Goal: Task Accomplishment & Management: Use online tool/utility

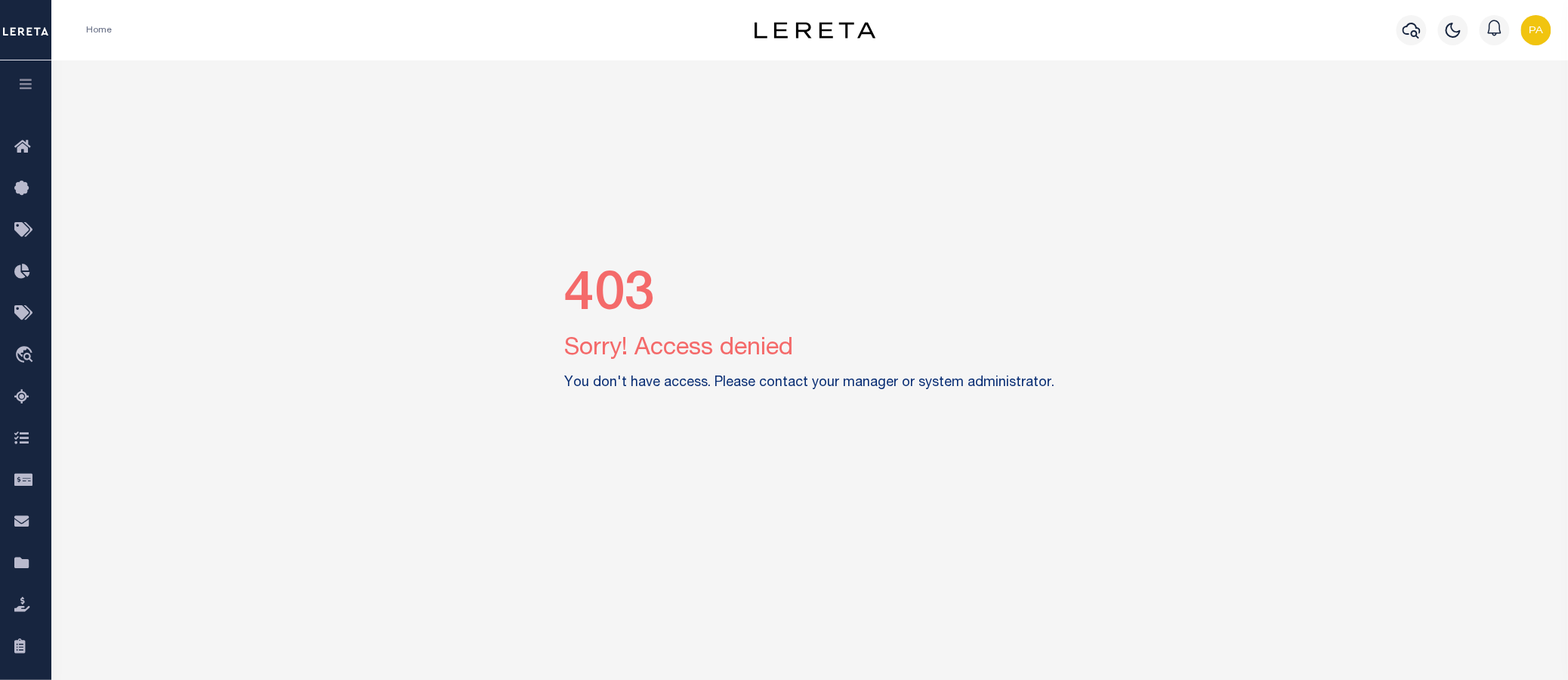
click at [1534, 27] on img "button" at bounding box center [1536, 30] width 30 height 30
click at [1460, 113] on span "Sign out" at bounding box center [1476, 106] width 43 height 10
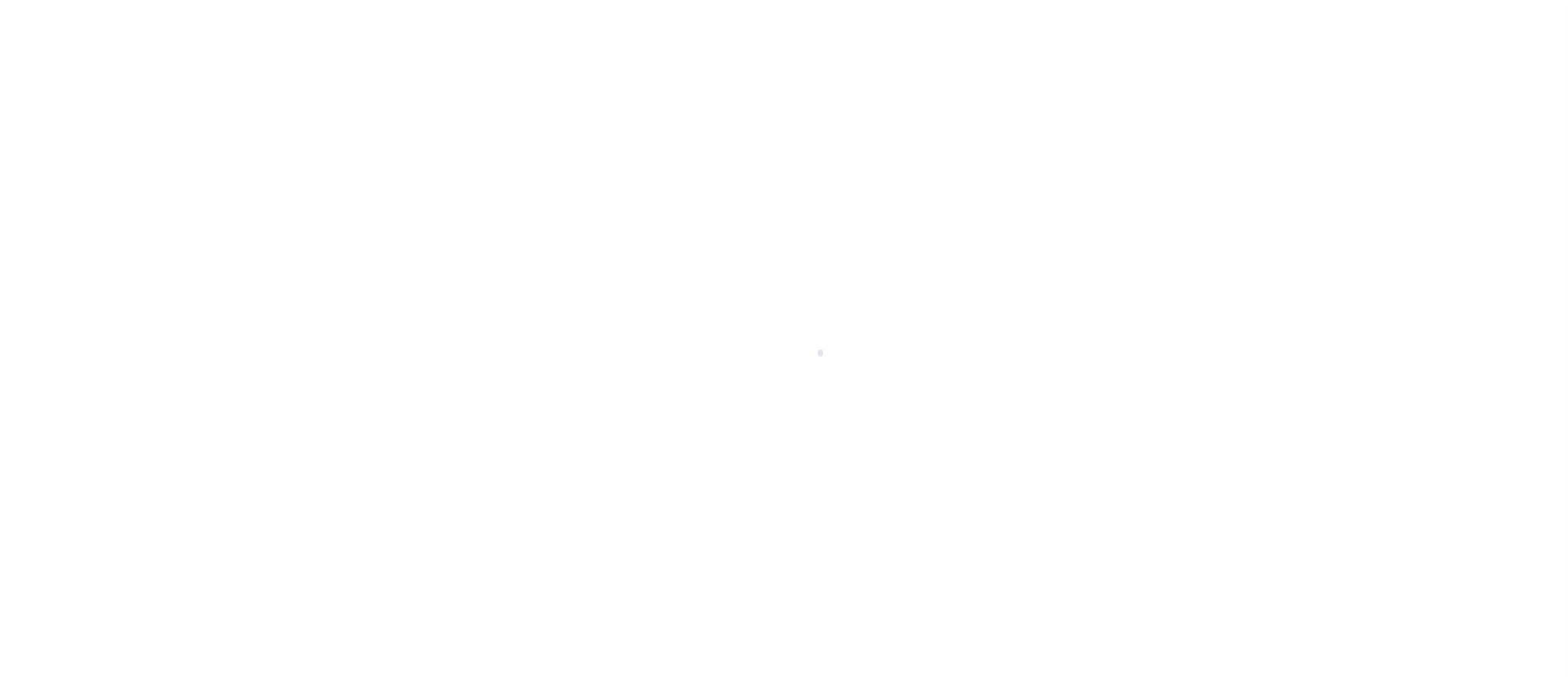
scroll to position [48, 0]
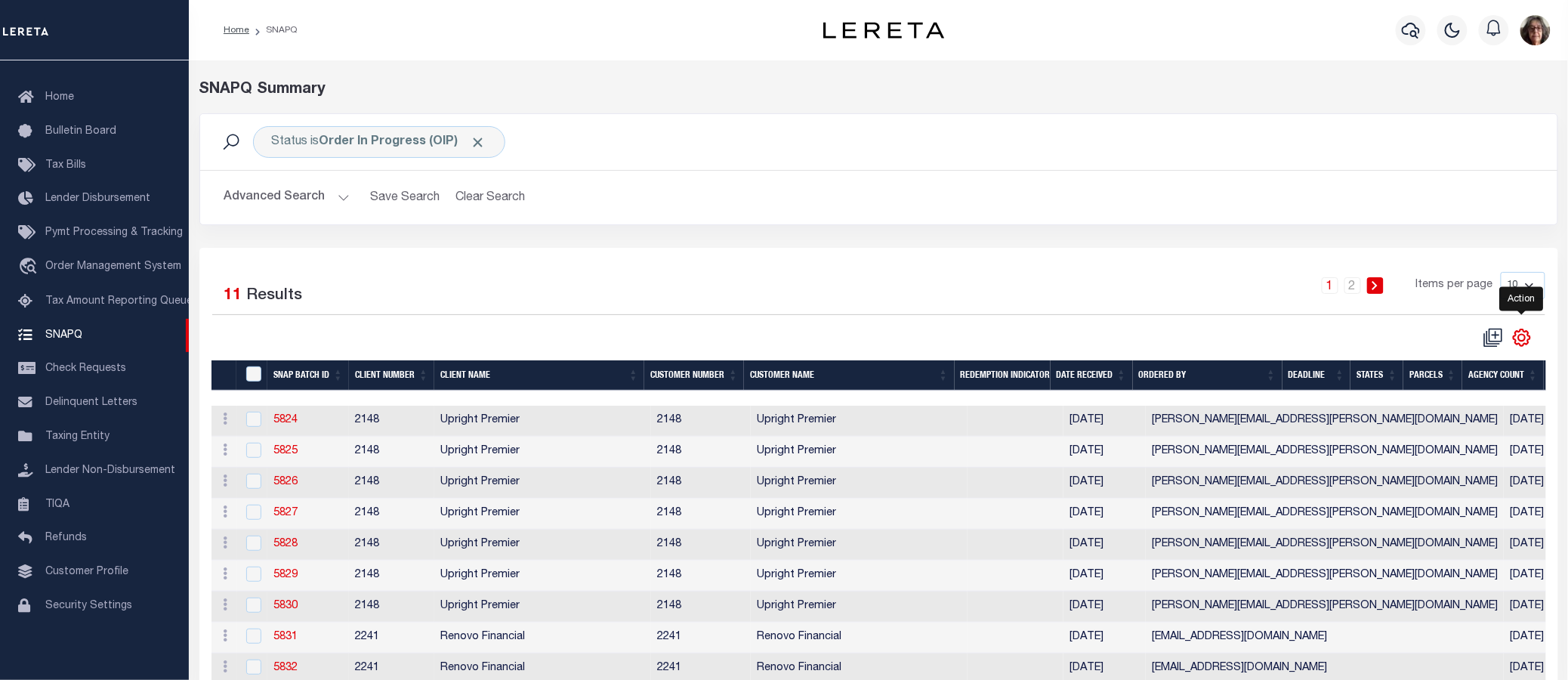
click at [1514, 339] on icon "" at bounding box center [1522, 338] width 17 height 17
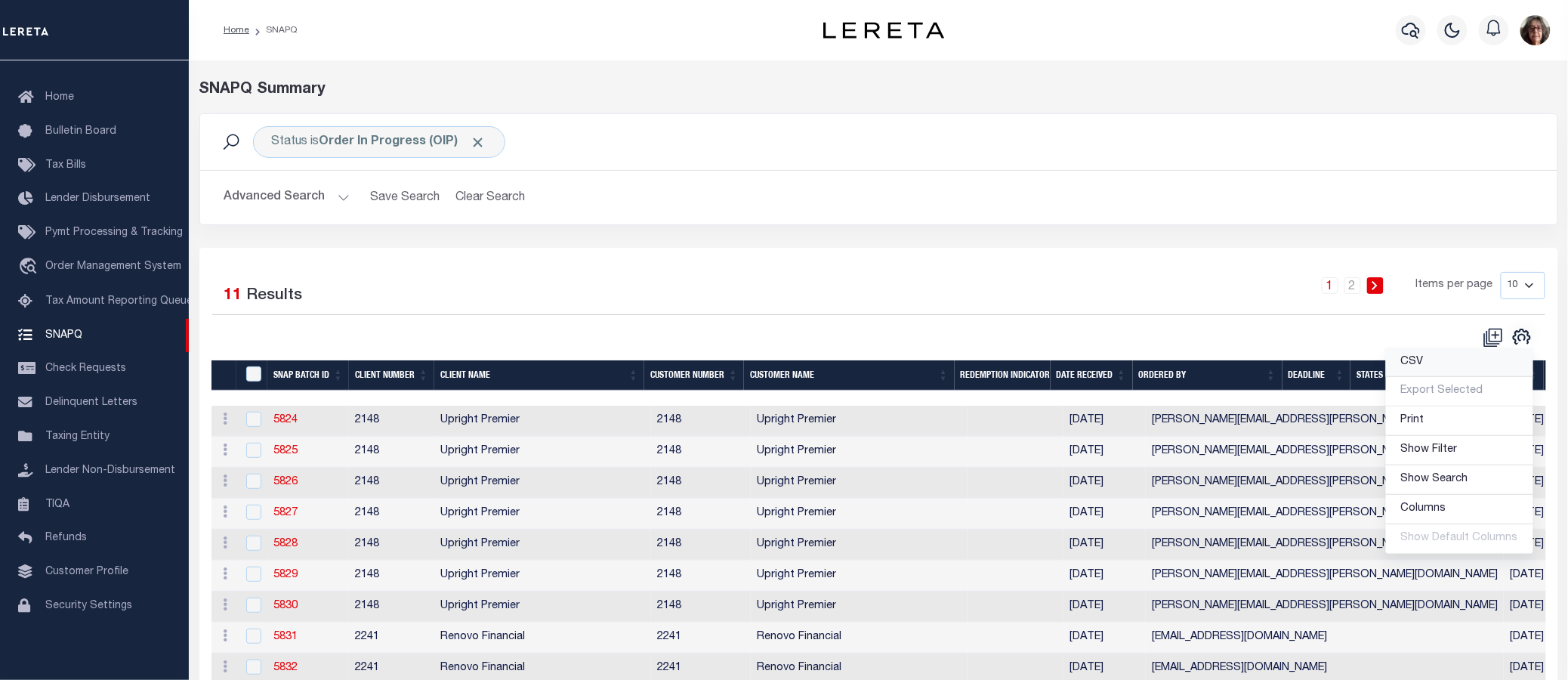
click at [1418, 364] on span "CSV" at bounding box center [1412, 361] width 23 height 10
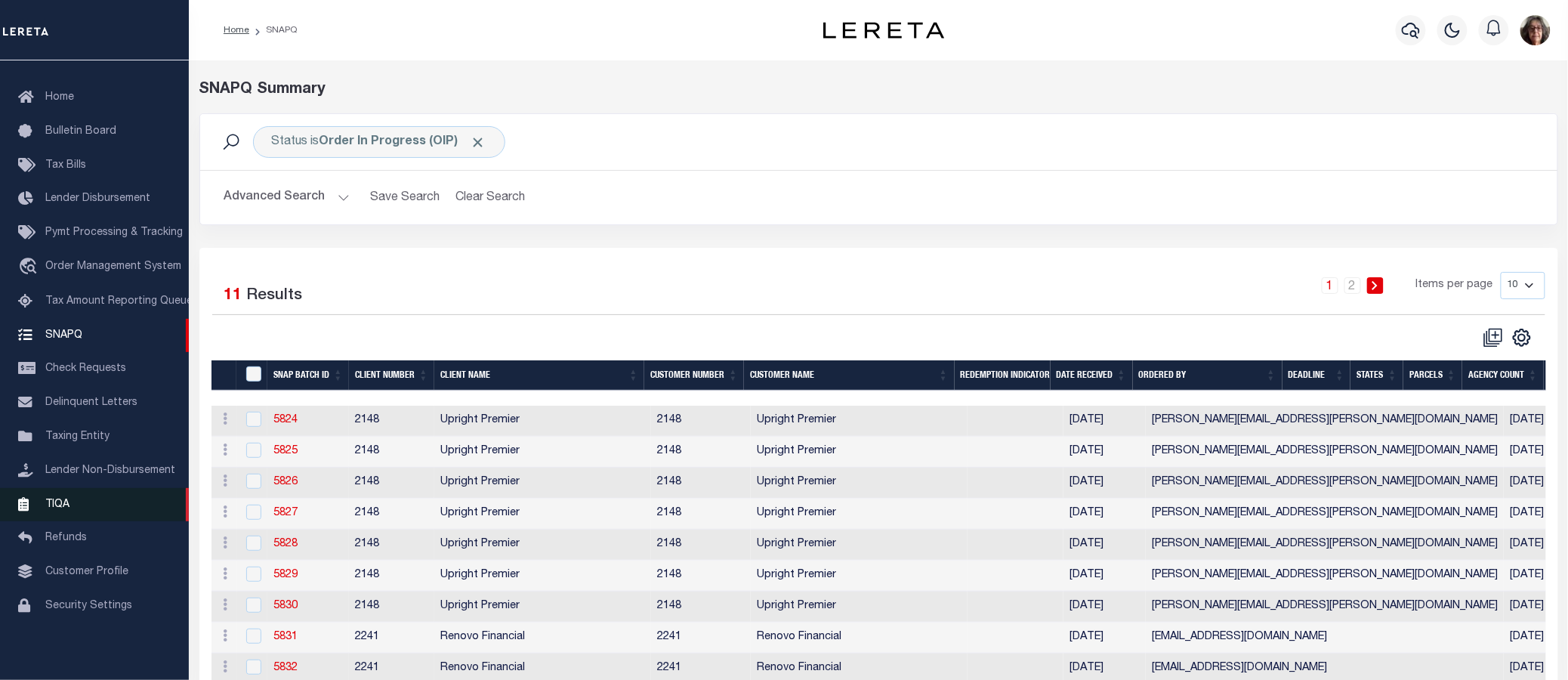
click at [57, 505] on span "TIQA" at bounding box center [57, 503] width 24 height 10
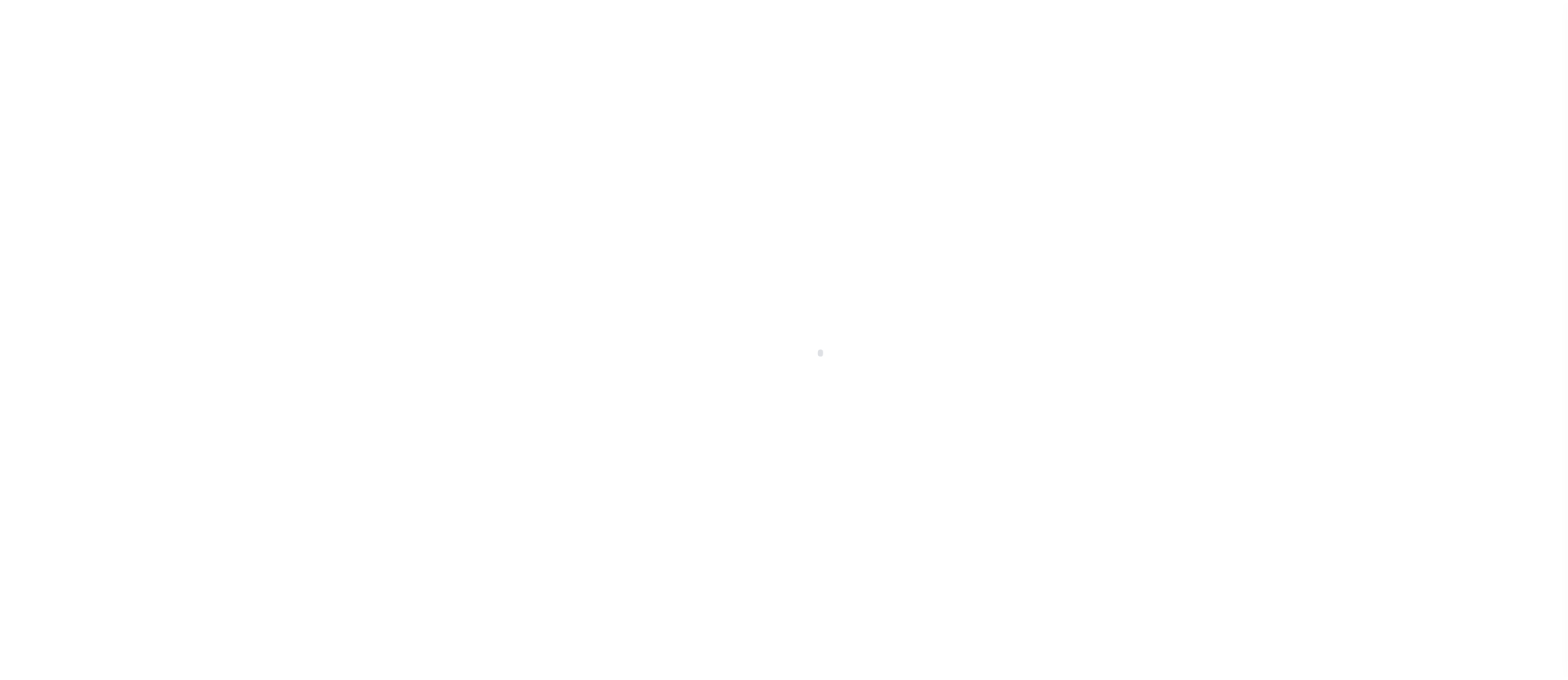
scroll to position [48, 0]
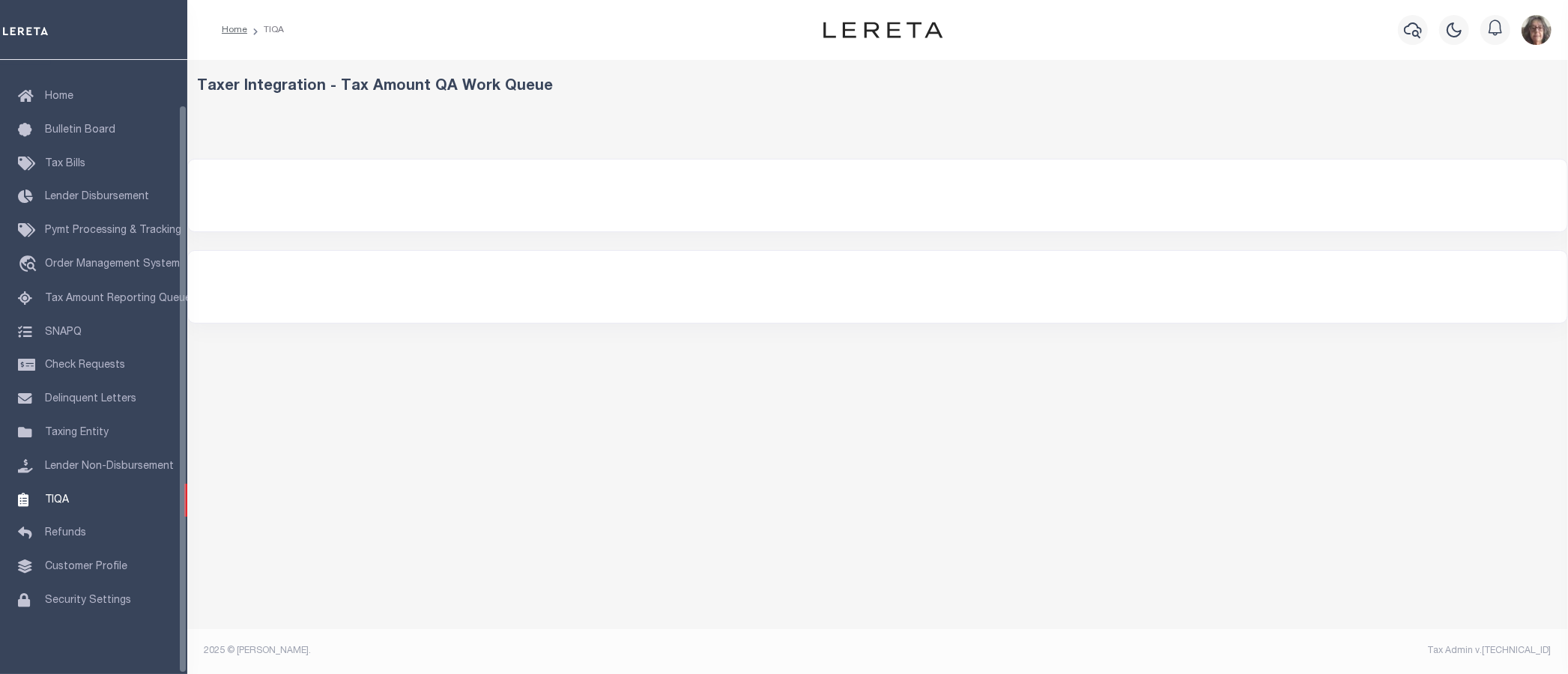
select select "200"
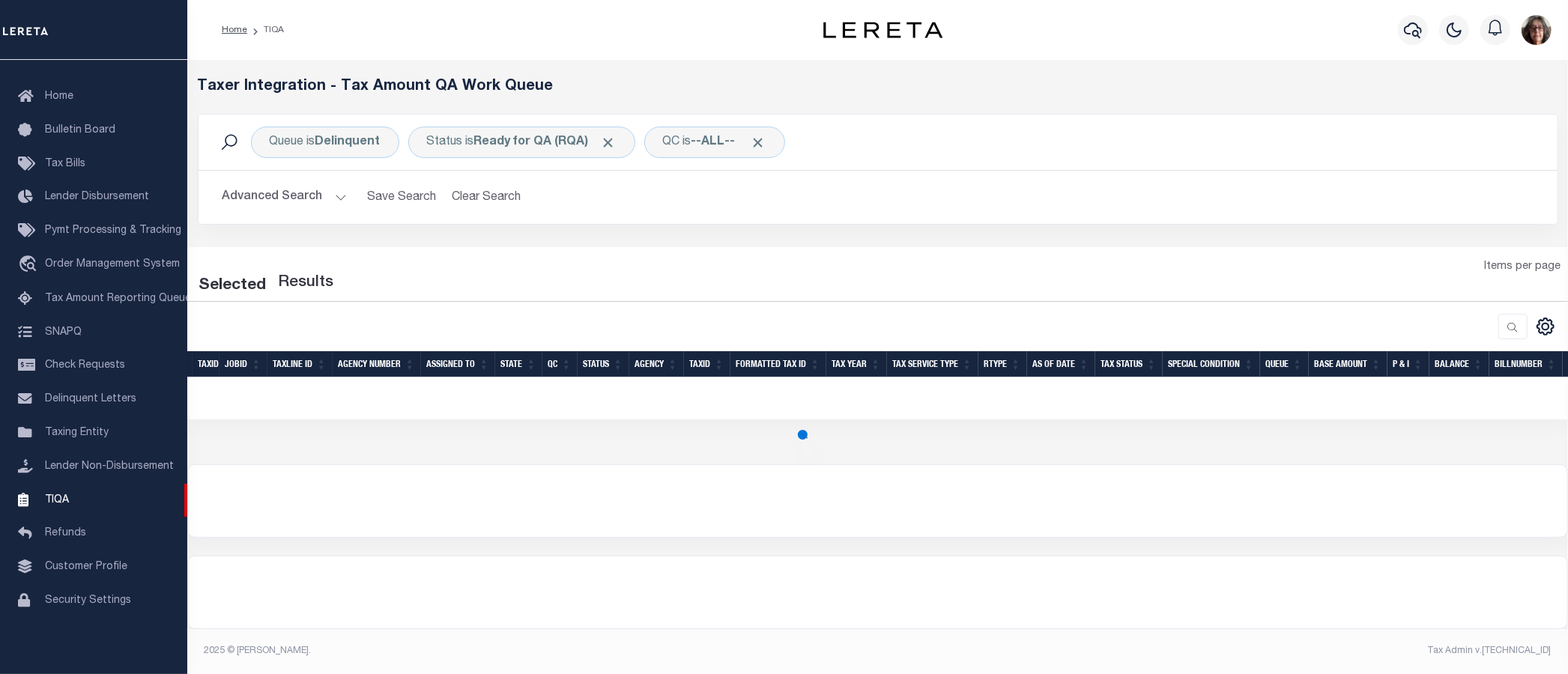
select select "200"
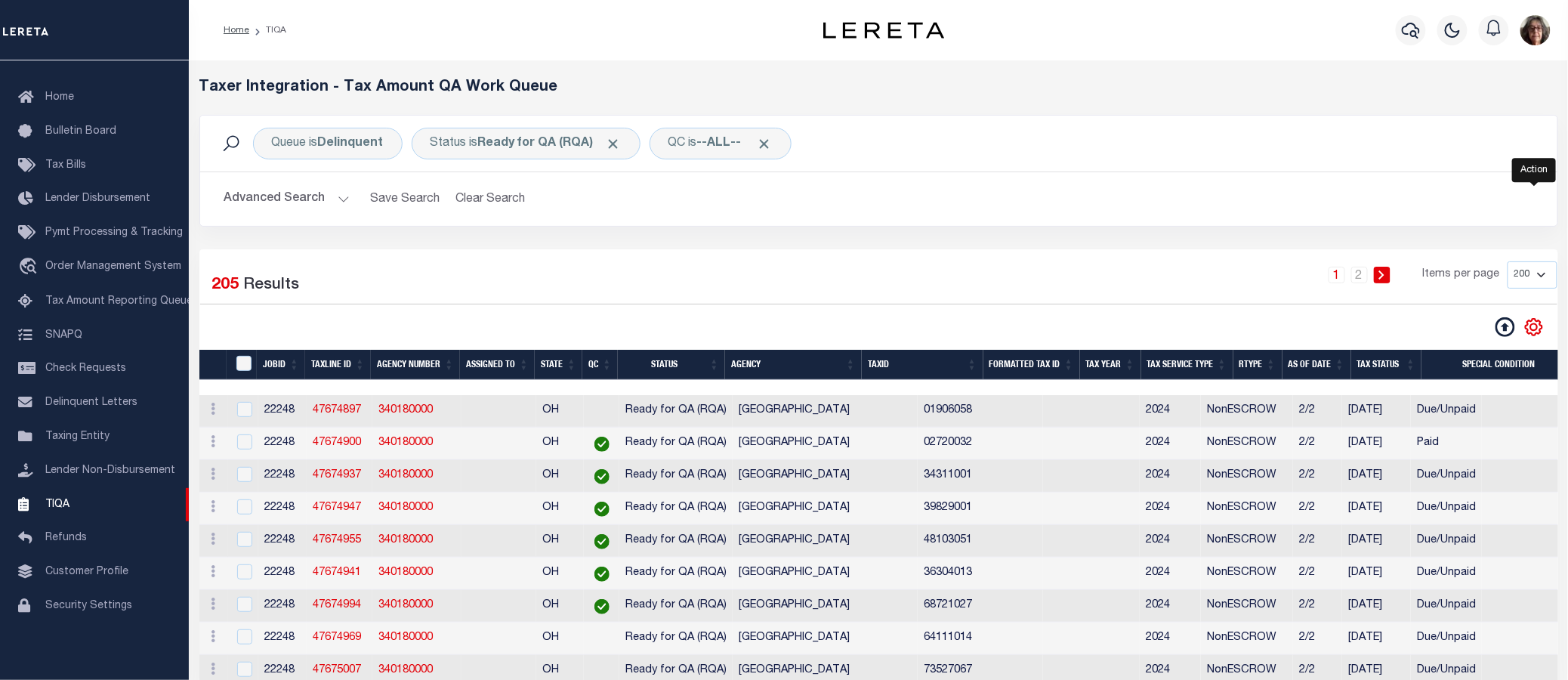
click at [1541, 334] on icon "" at bounding box center [1534, 327] width 17 height 17
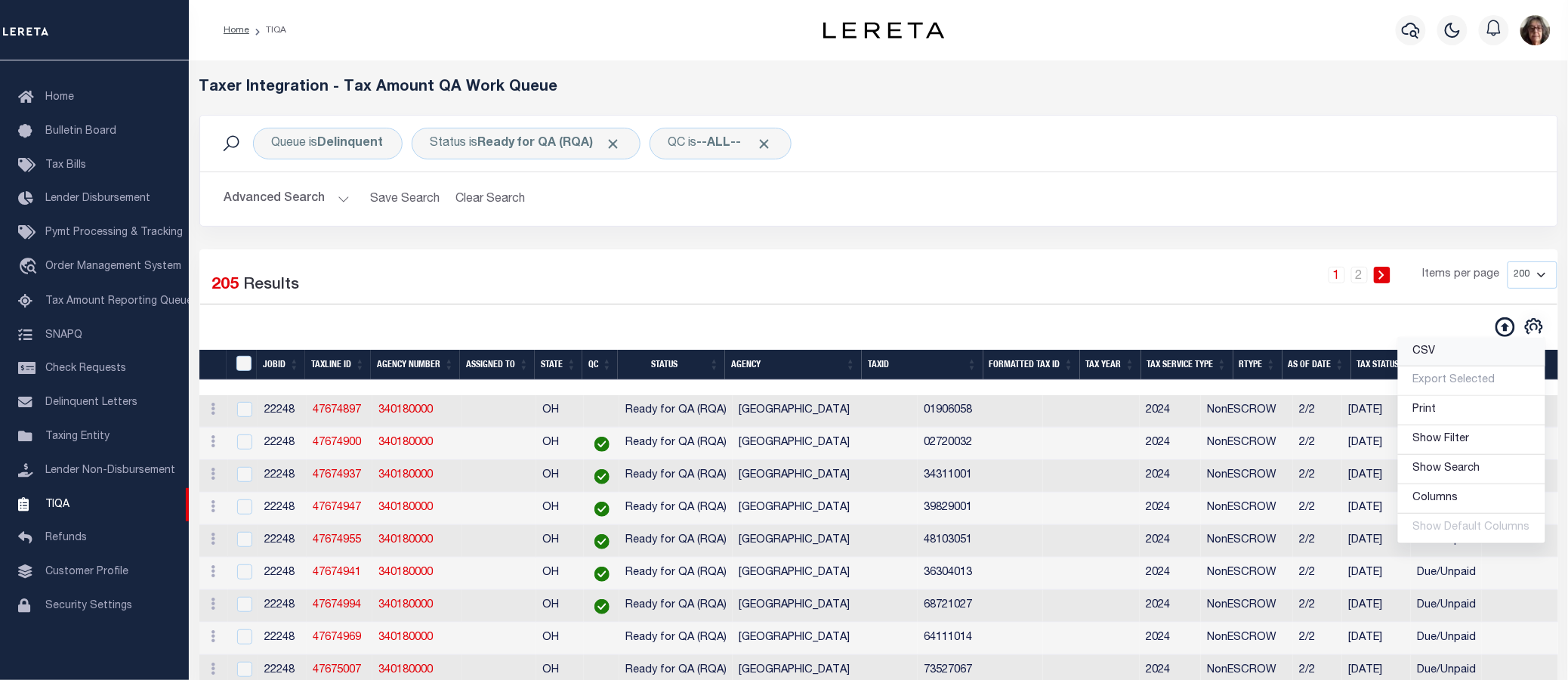
click at [1433, 356] on span "CSV" at bounding box center [1425, 351] width 23 height 10
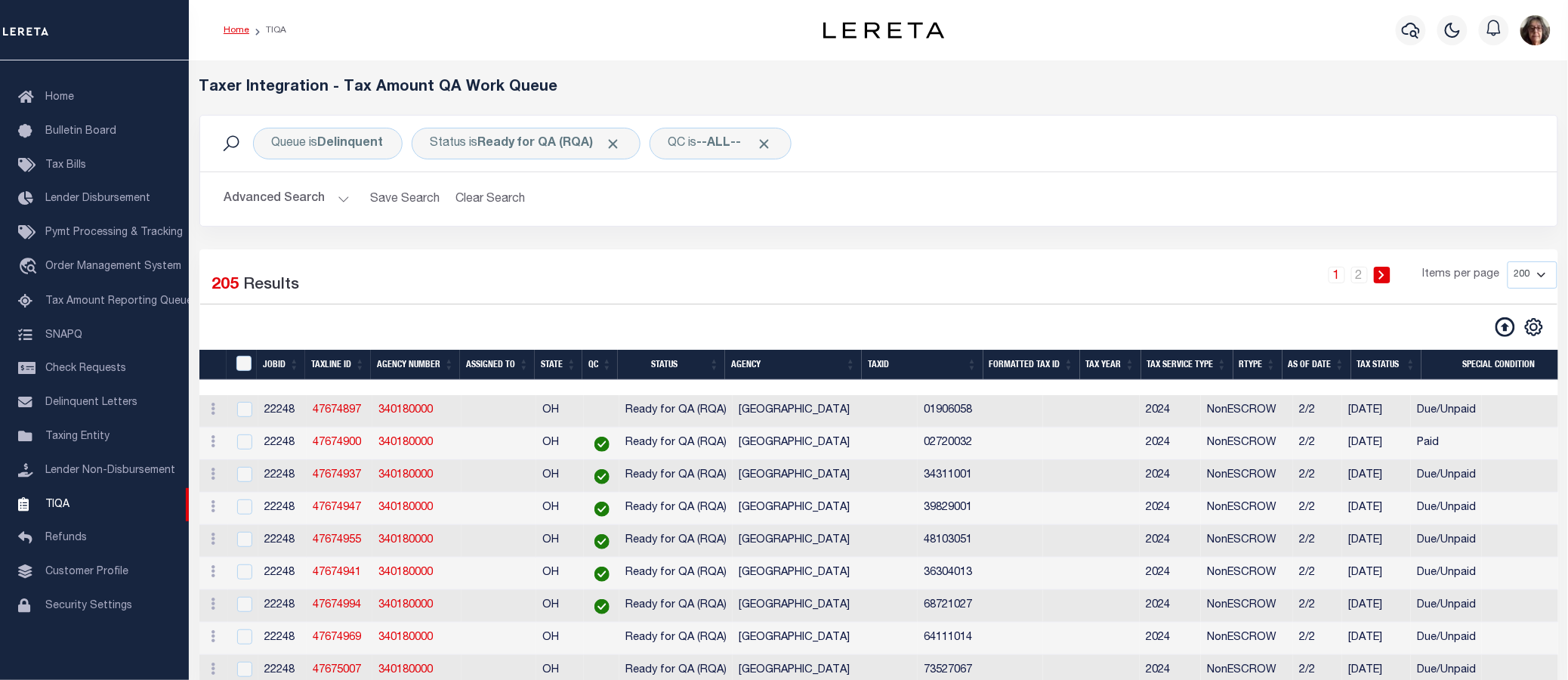
click at [238, 28] on link "Home" at bounding box center [236, 30] width 26 height 9
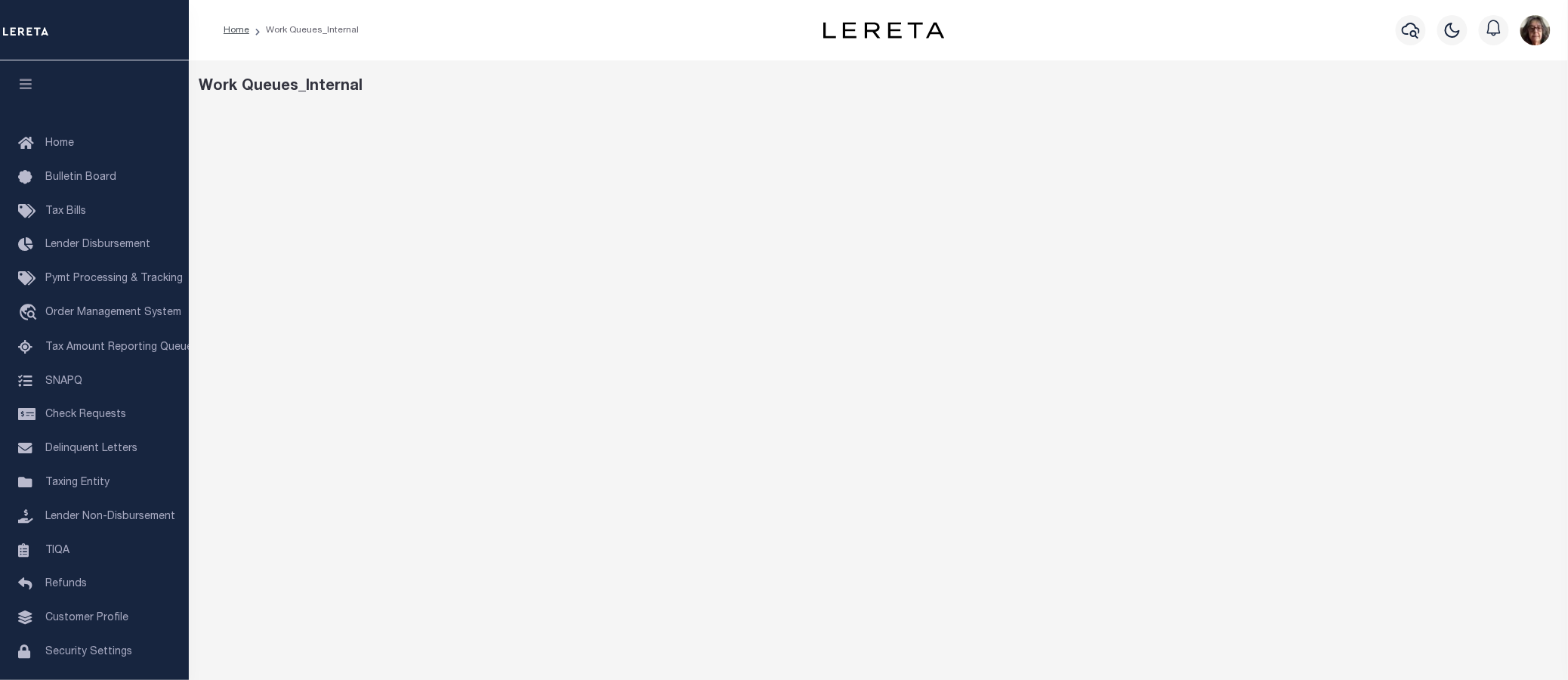
scroll to position [41, 0]
